Goal: Task Accomplishment & Management: Use online tool/utility

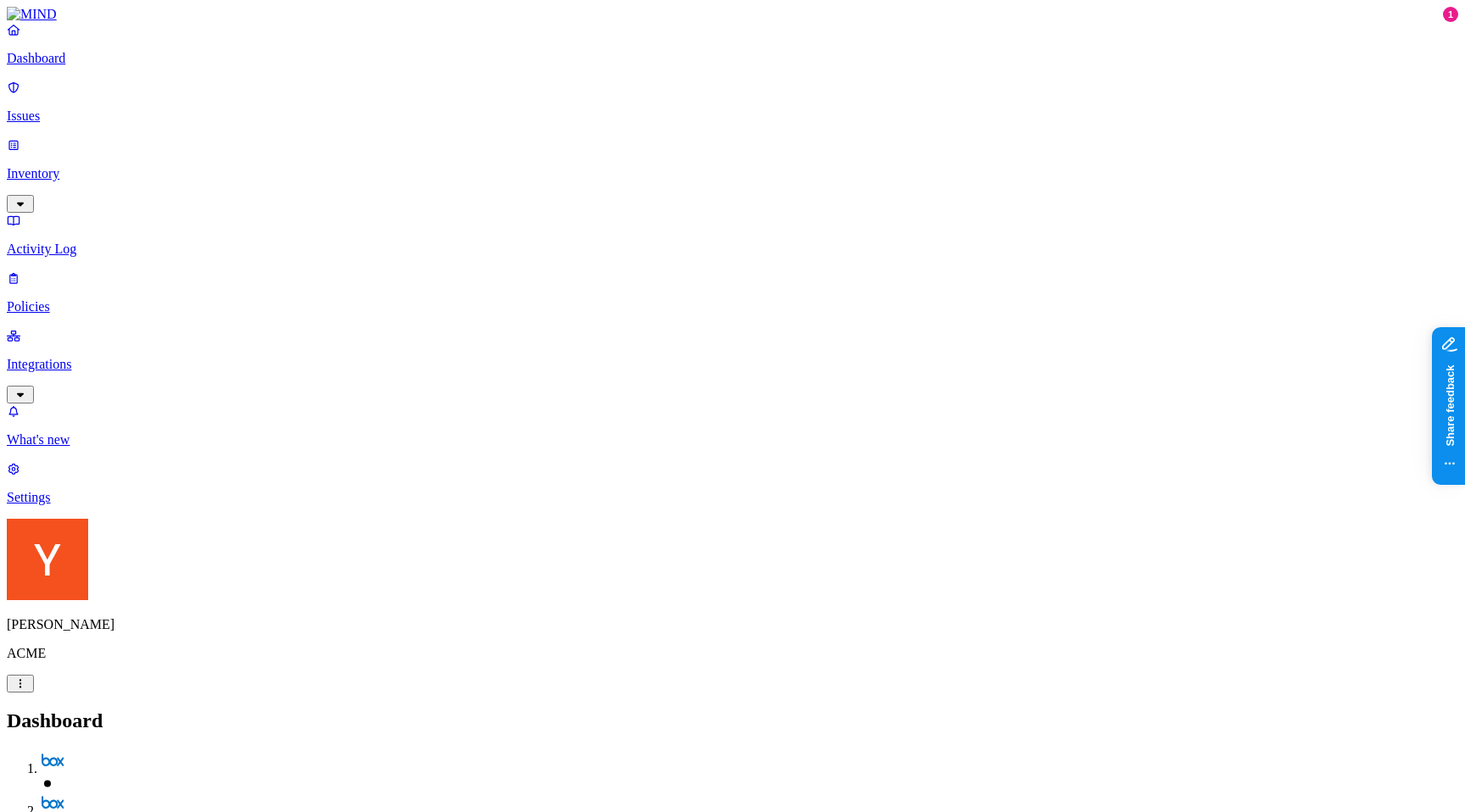
click at [132, 299] on p "Policies" at bounding box center [732, 307] width 1451 height 16
click at [102, 749] on button "Create Policy" at bounding box center [54, 758] width 95 height 18
click at [686, 339] on label "Web Domain" at bounding box center [664, 338] width 44 height 29
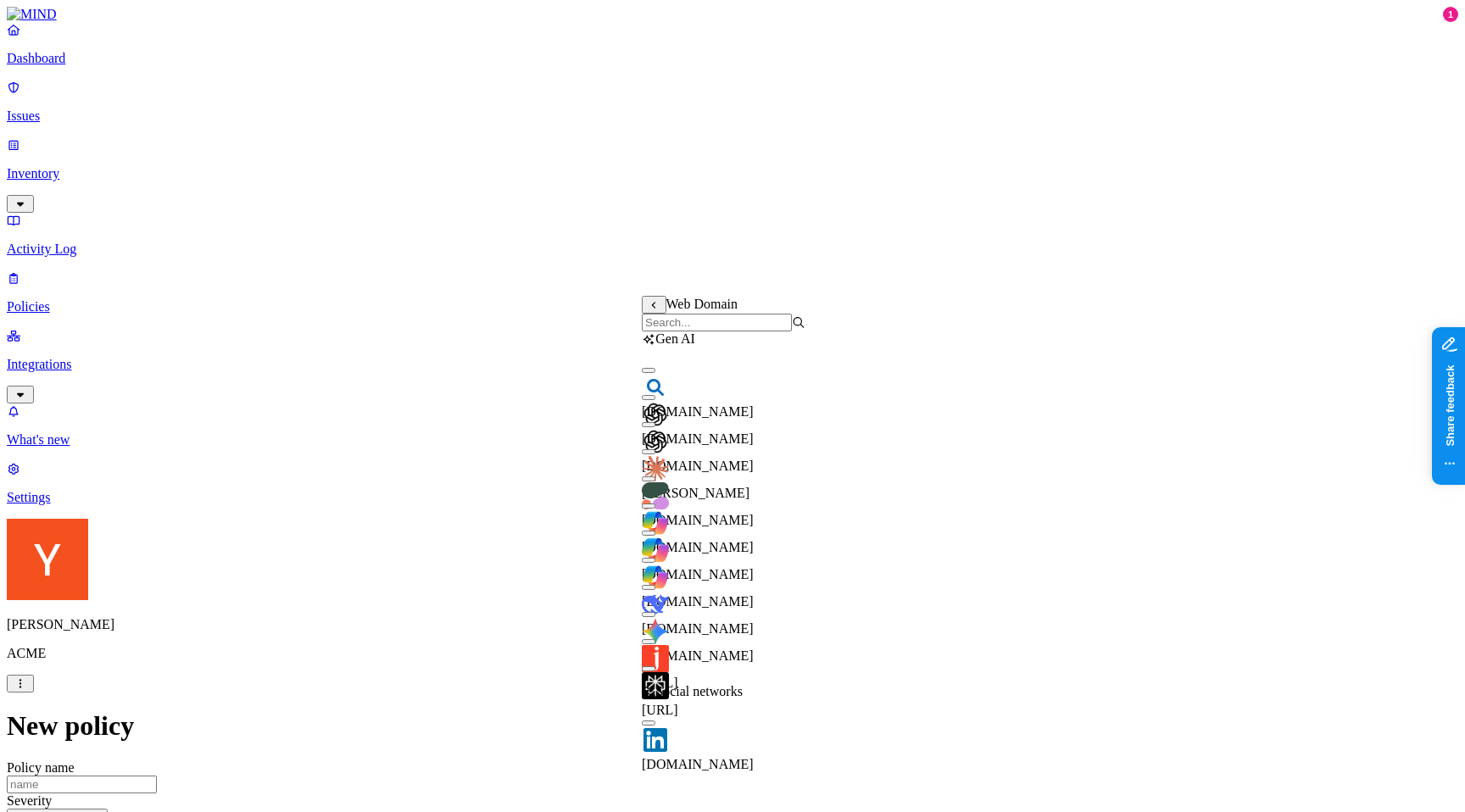
click at [656, 400] on button "button" at bounding box center [649, 397] width 14 height 5
